Goal: Subscribe to service/newsletter

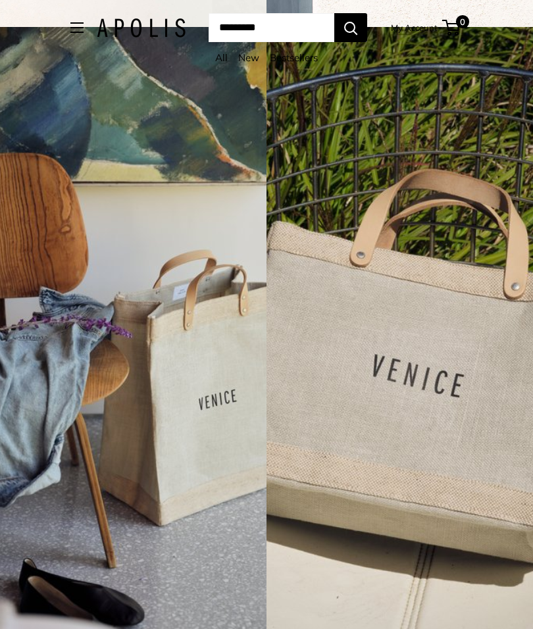
click at [70, 31] on button "Open menu" at bounding box center [76, 27] width 13 height 11
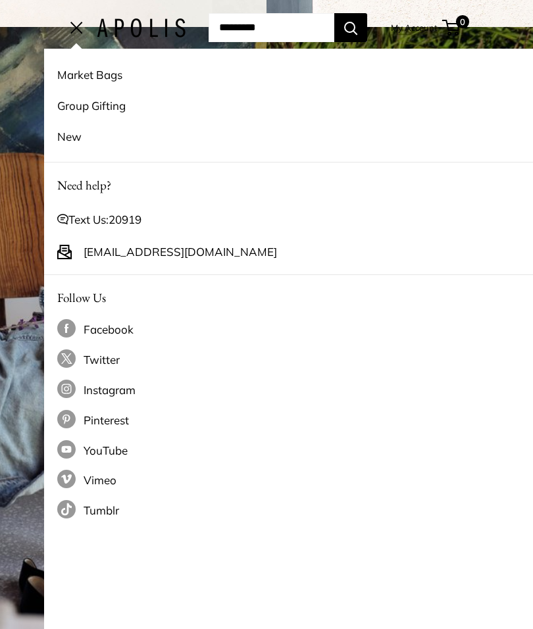
click at [101, 74] on link "Market Bags" at bounding box center [310, 74] width 507 height 31
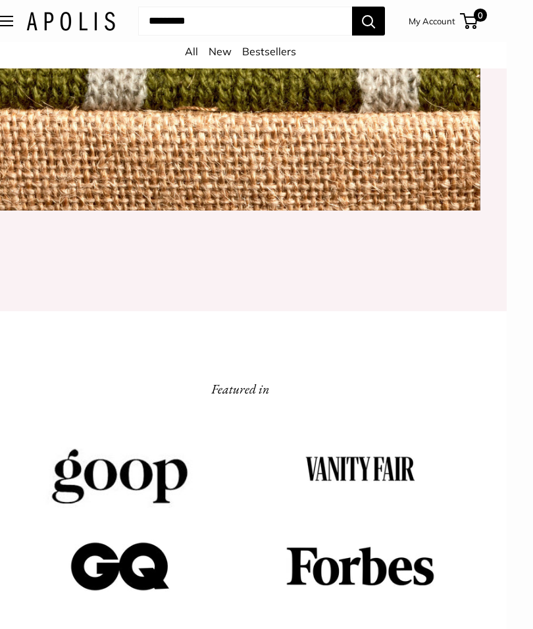
scroll to position [1271, 26]
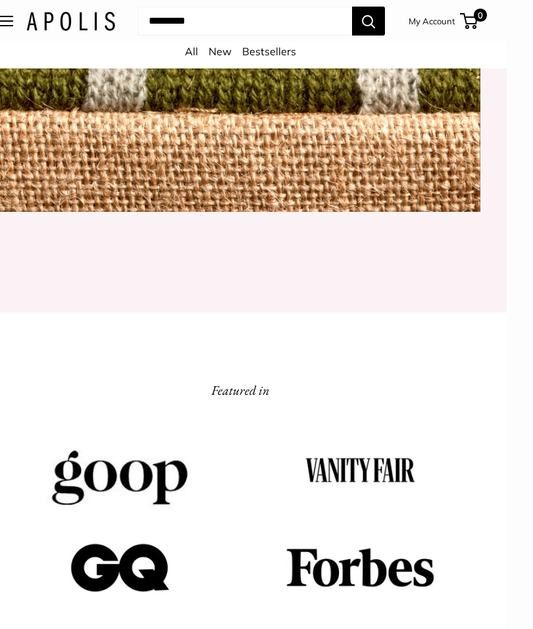
click at [265, 55] on link "Bestsellers" at bounding box center [269, 51] width 54 height 13
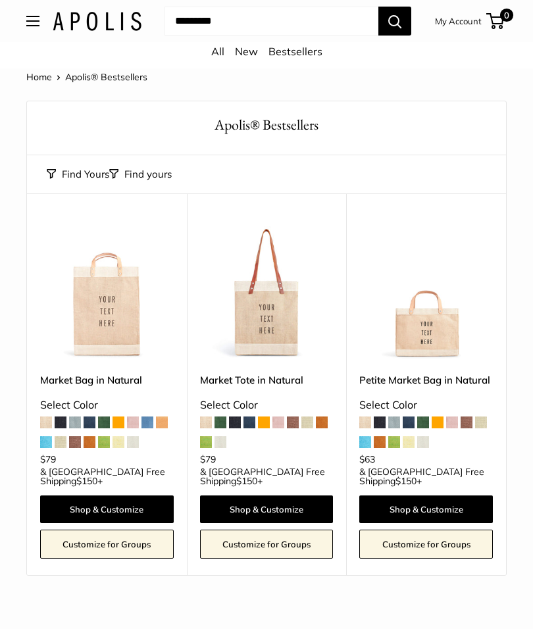
click at [107, 420] on span at bounding box center [104, 423] width 12 height 12
click at [117, 421] on span at bounding box center [119, 423] width 12 height 12
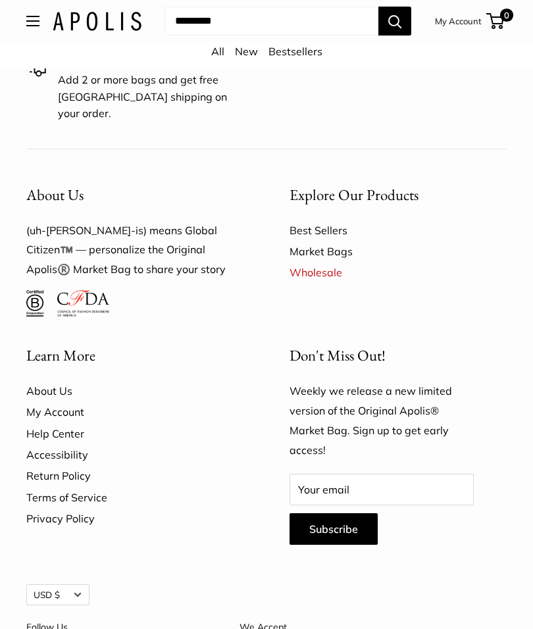
scroll to position [689, 0]
click at [331, 262] on link "Wholesale" at bounding box center [398, 272] width 217 height 21
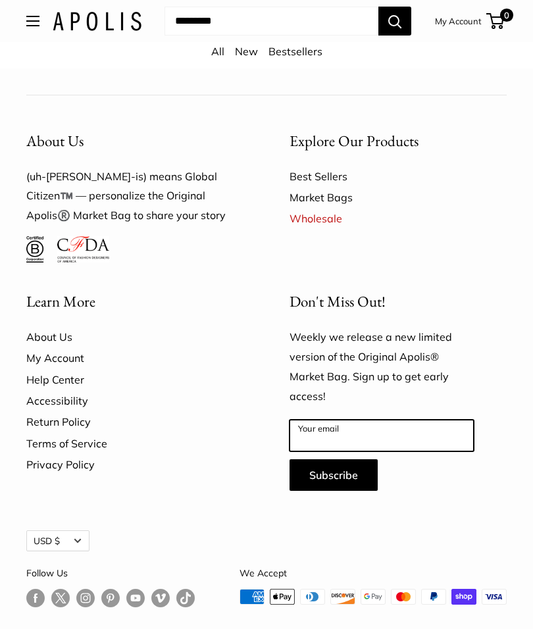
click at [368, 420] on input "Your email" at bounding box center [382, 436] width 184 height 32
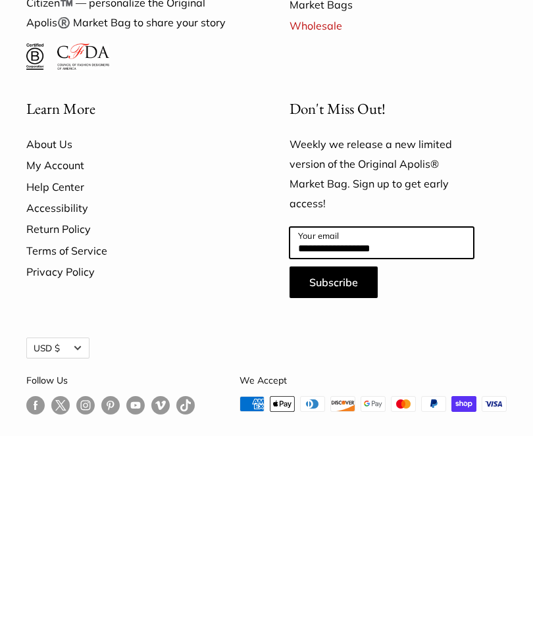
type input "**********"
click at [350, 460] on button "Subscribe" at bounding box center [334, 476] width 88 height 32
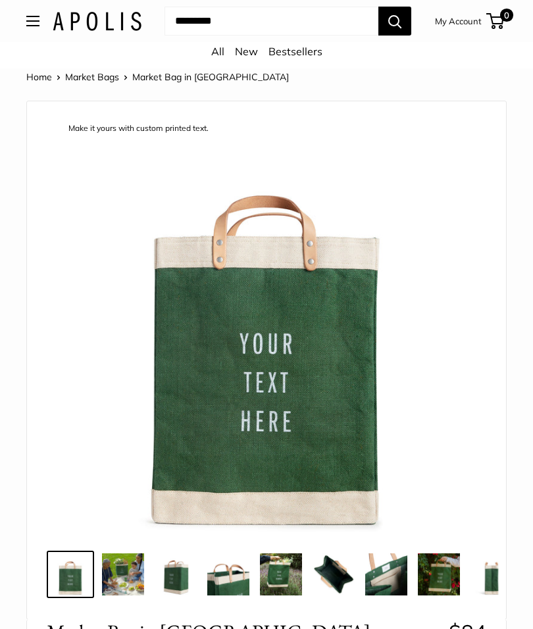
click at [226, 576] on img at bounding box center [228, 574] width 42 height 42
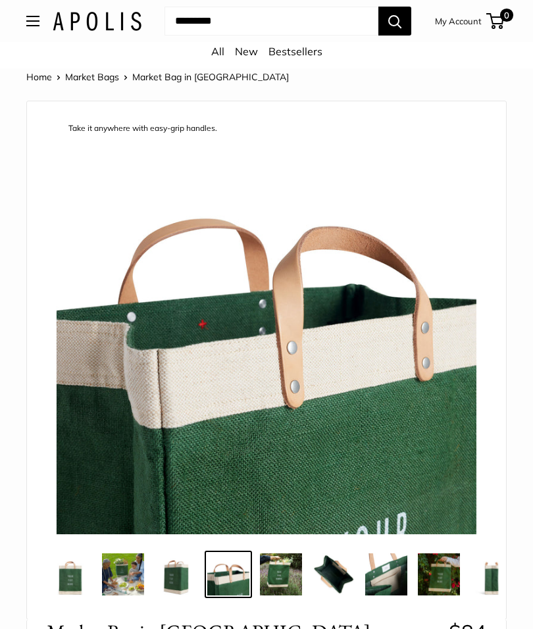
click at [294, 570] on img at bounding box center [281, 574] width 42 height 42
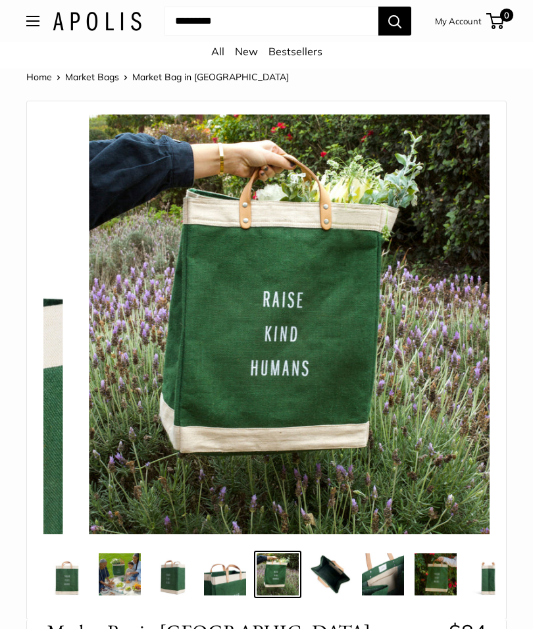
scroll to position [0, 3]
